Goal: Task Accomplishment & Management: Manage account settings

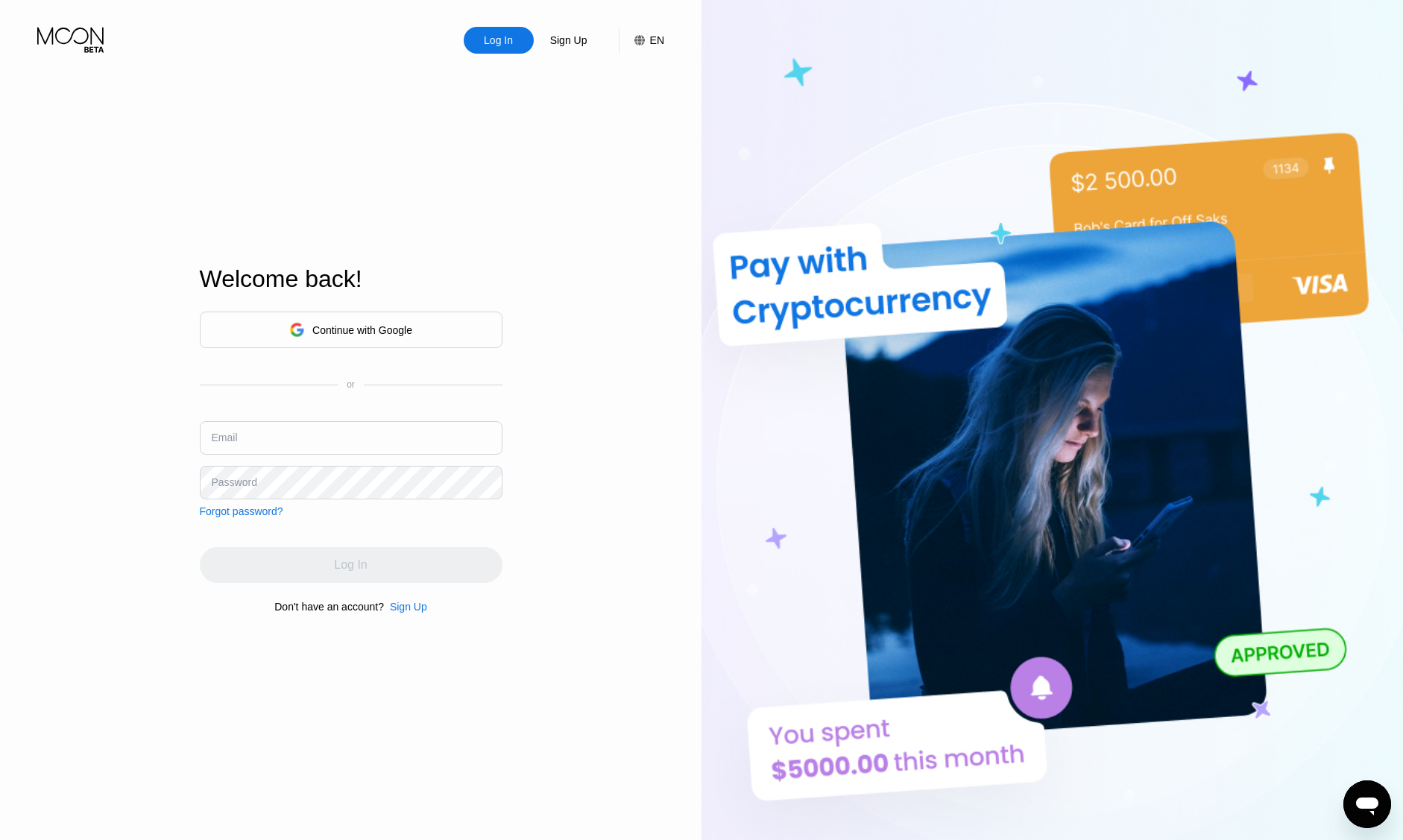
click at [434, 439] on input "text" at bounding box center [351, 437] width 303 height 34
type input "[EMAIL_ADDRESS][DOMAIN_NAME]"
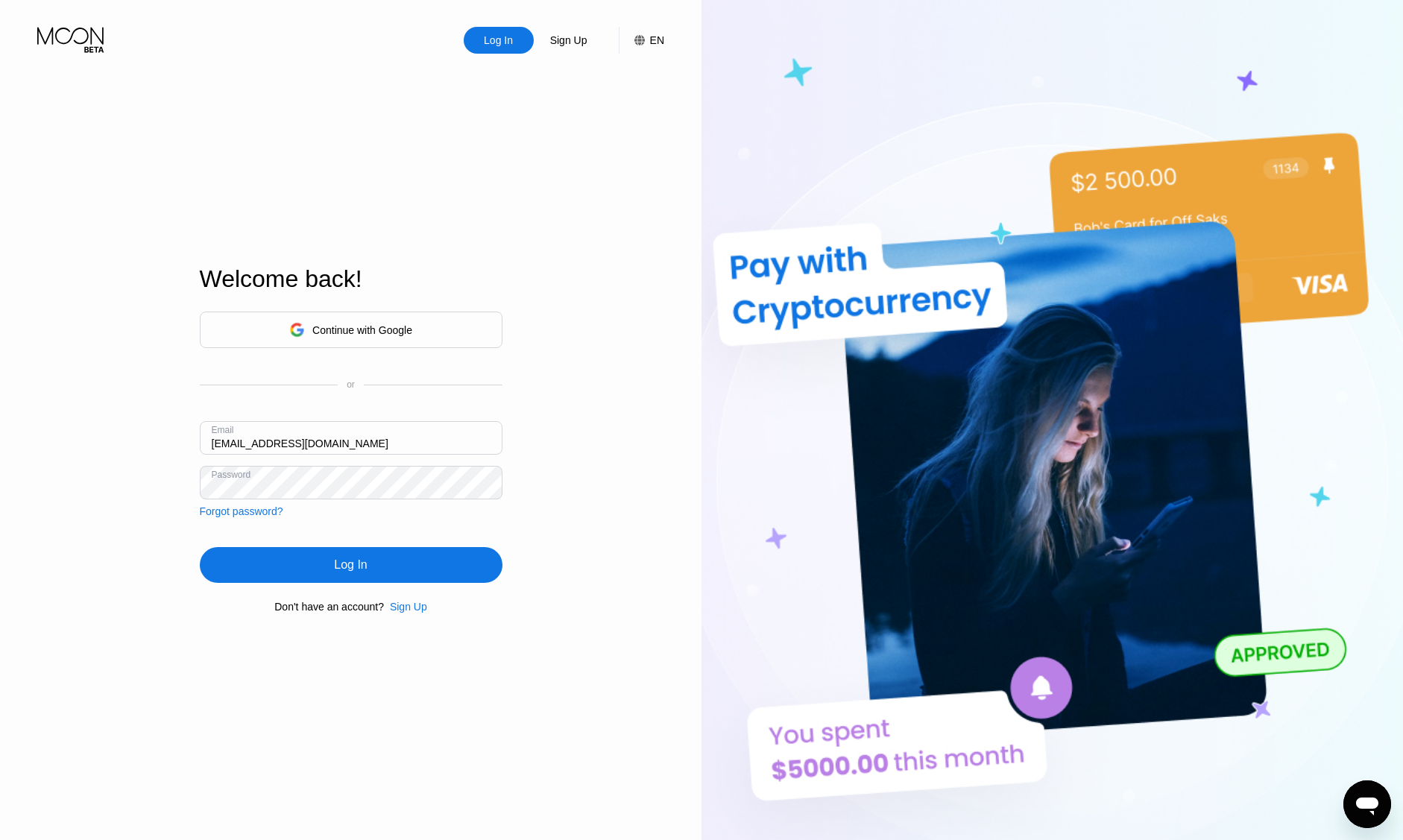
click at [379, 551] on div "Log In" at bounding box center [351, 564] width 303 height 36
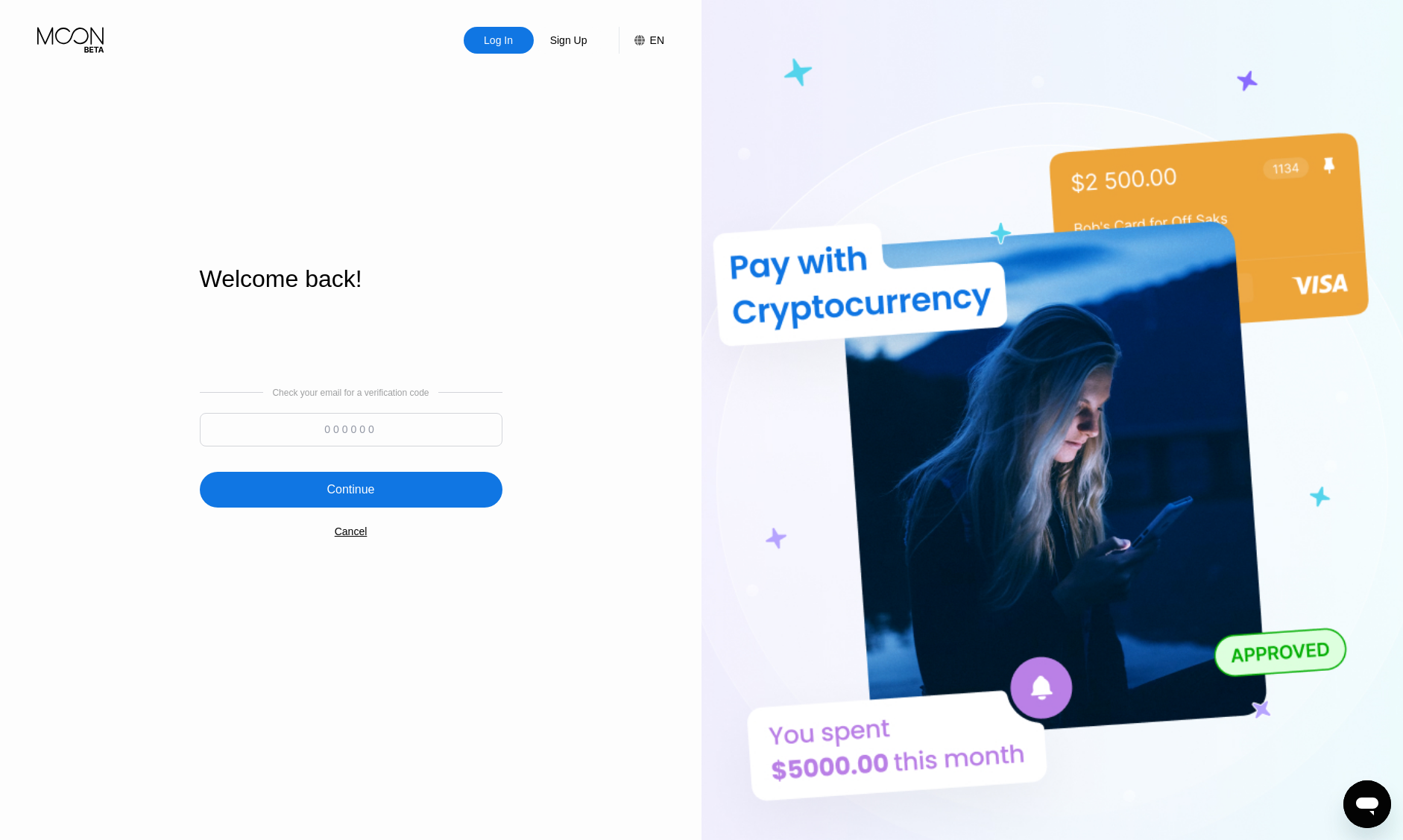
click at [382, 416] on input at bounding box center [351, 429] width 303 height 34
paste input "866724"
type input "866724"
click at [295, 488] on div "Continue" at bounding box center [351, 489] width 303 height 36
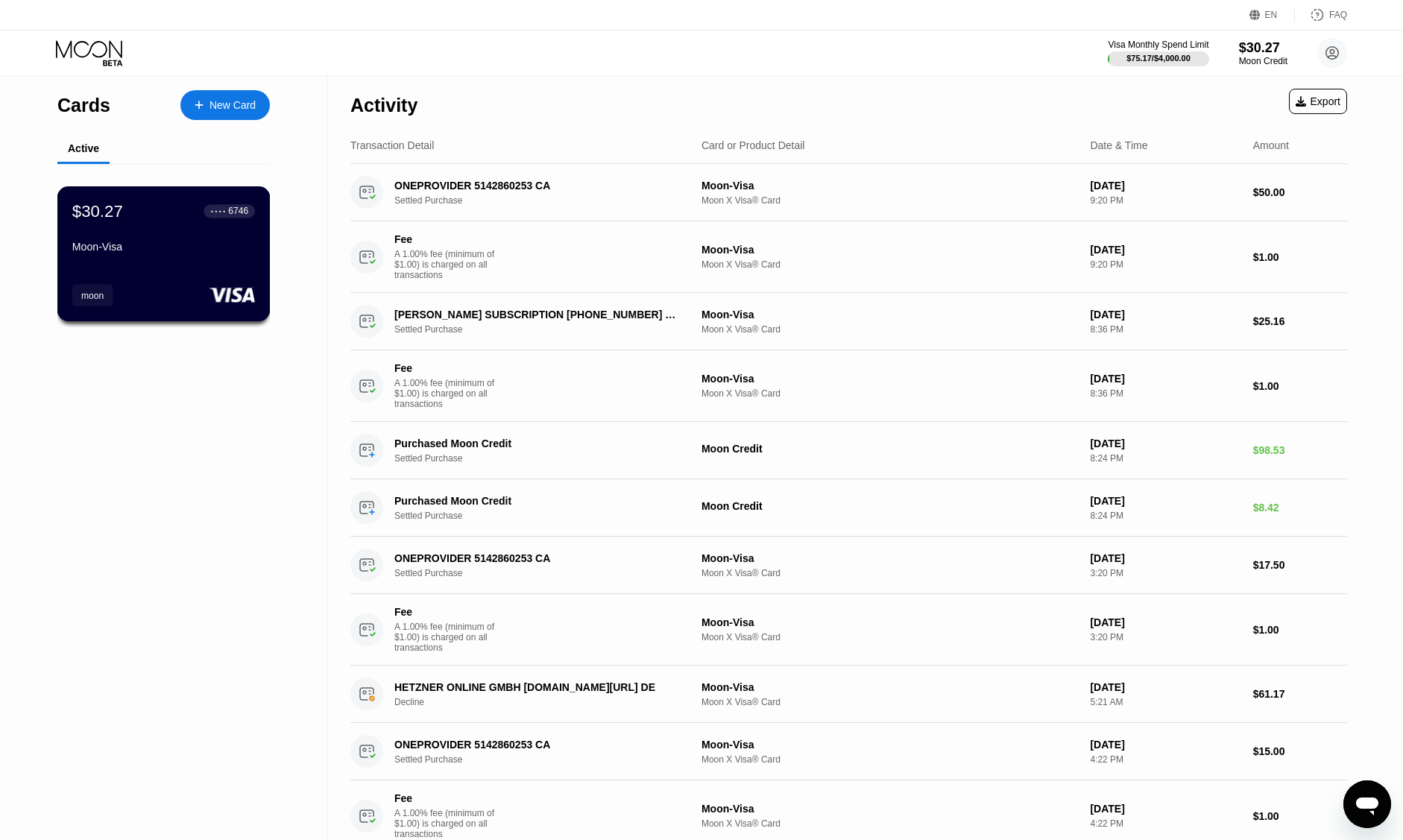
click at [201, 225] on div "$30.27 ● ● ● ● 6746 Moon-Visa" at bounding box center [163, 230] width 183 height 58
